Goal: Information Seeking & Learning: Learn about a topic

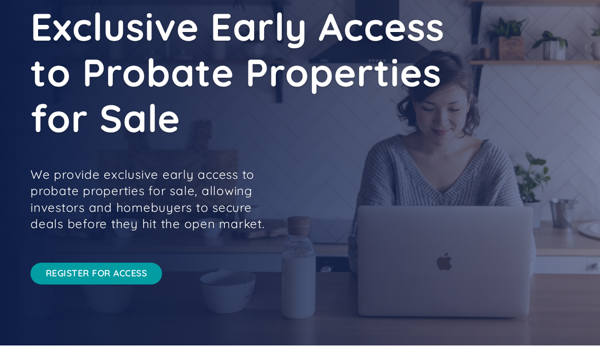
scroll to position [76, 0]
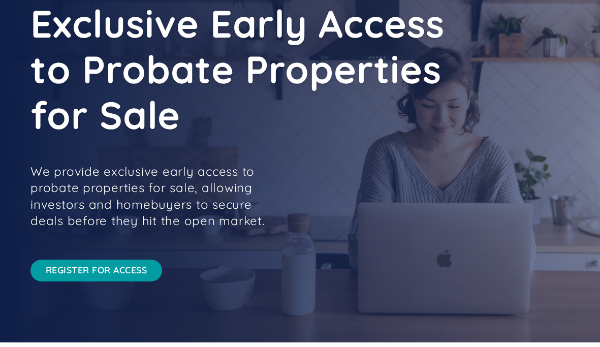
click at [120, 273] on link "REGISTER FOR ACCESS" at bounding box center [96, 271] width 132 height 22
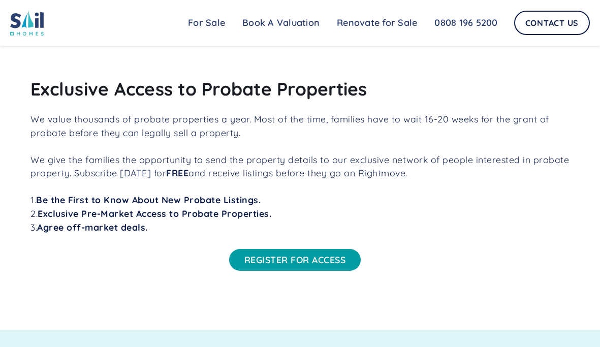
scroll to position [401, 0]
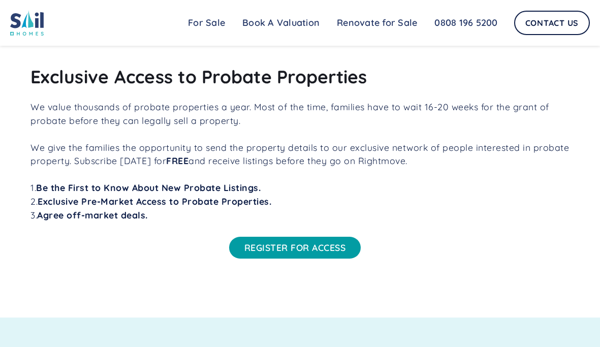
click at [279, 254] on link "REGISTER FOR ACCESS" at bounding box center [295, 248] width 132 height 22
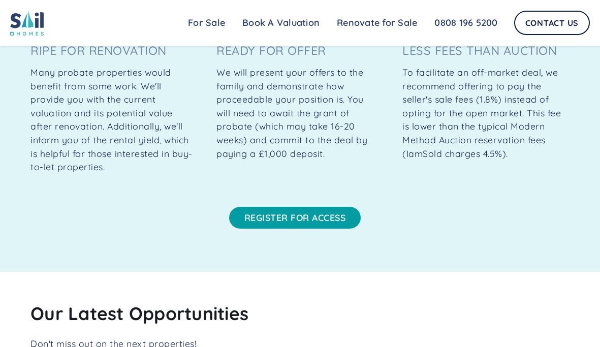
scroll to position [774, 0]
click at [305, 227] on link "REGISTER FOR ACCESS" at bounding box center [295, 218] width 132 height 22
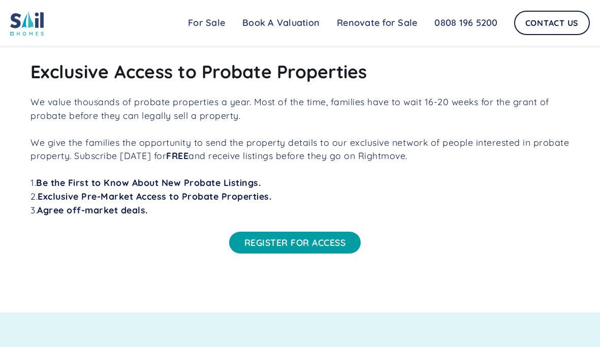
scroll to position [406, 0]
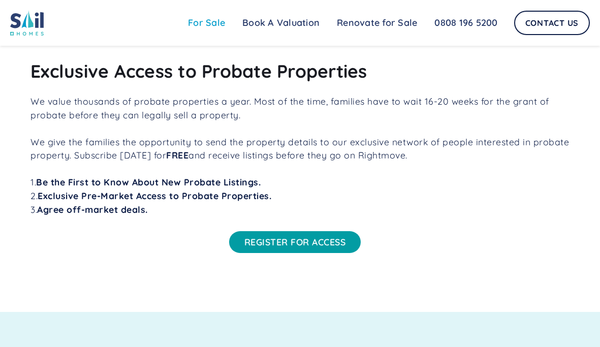
click at [213, 22] on link "For Sale" at bounding box center [206, 23] width 54 height 20
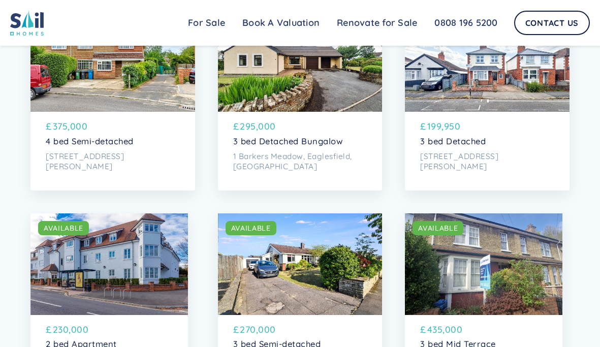
scroll to position [1742, 0]
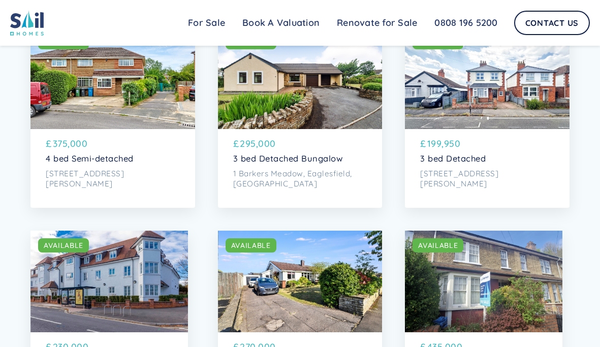
click at [457, 122] on div "SOLD AVAILABLE" at bounding box center [487, 78] width 165 height 102
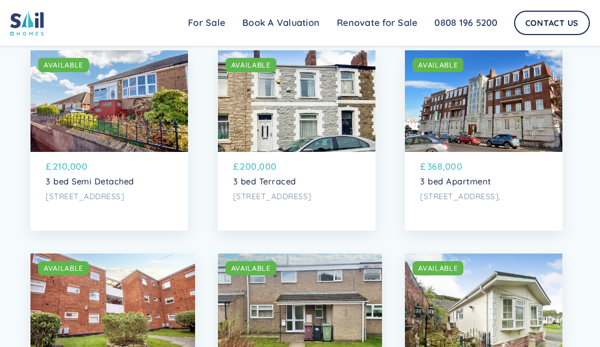
scroll to position [2950, 0]
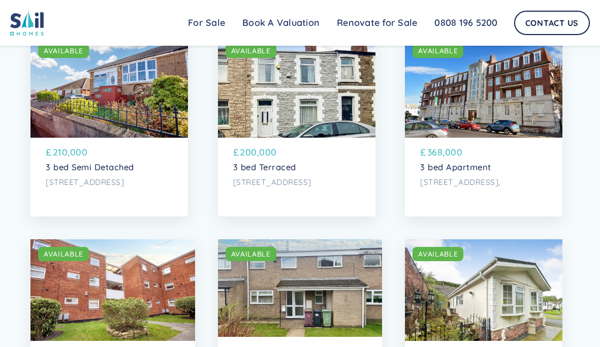
click at [427, 138] on div "SOLD AVAILABLE" at bounding box center [483, 87] width 157 height 102
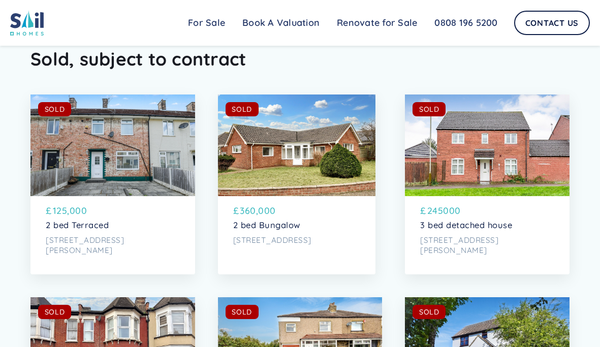
scroll to position [3582, 0]
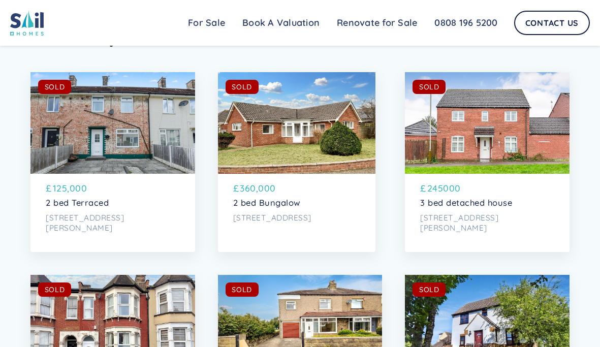
click at [449, 94] on div "SOLD AVAILABLE" at bounding box center [491, 87] width 157 height 14
